Goal: Task Accomplishment & Management: Use online tool/utility

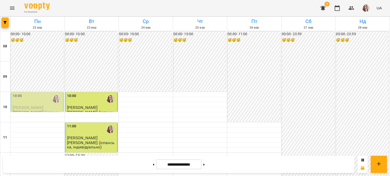
scroll to position [152, 0]
click at [153, 165] on button at bounding box center [153, 164] width 1 height 11
type input "**********"
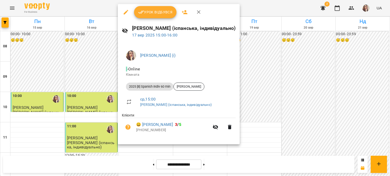
click at [155, 12] on span "Урок відбувся" at bounding box center [155, 12] width 35 height 6
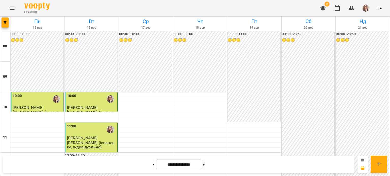
scroll to position [203, 0]
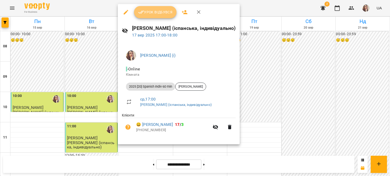
click at [152, 12] on span "Урок відбувся" at bounding box center [155, 12] width 35 height 6
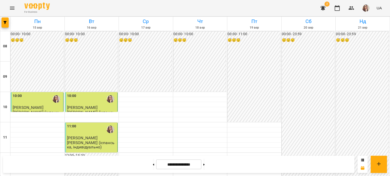
scroll to position [152, 0]
